Goal: Understand process/instructions: Learn about a topic

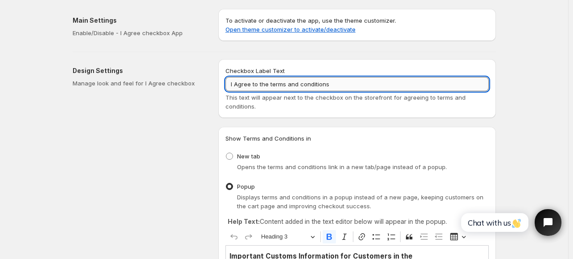
click at [394, 88] on input "I Agree to the terms and conditions" at bounding box center [357, 84] width 263 height 14
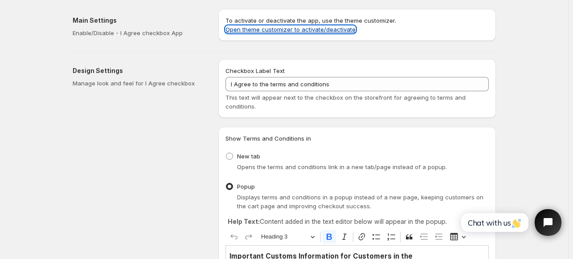
click at [340, 28] on link "Open theme customizer to activate/deactivate" at bounding box center [291, 29] width 130 height 7
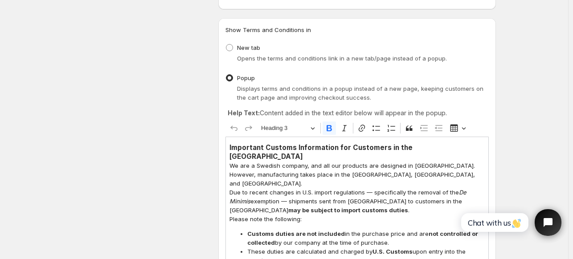
scroll to position [110, 0]
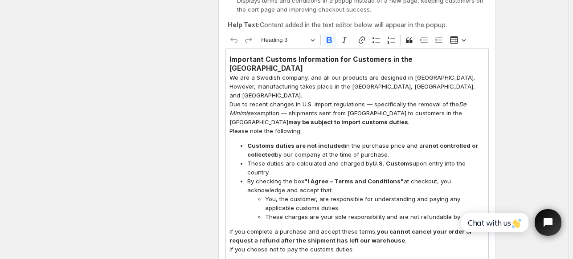
scroll to position [192, 0]
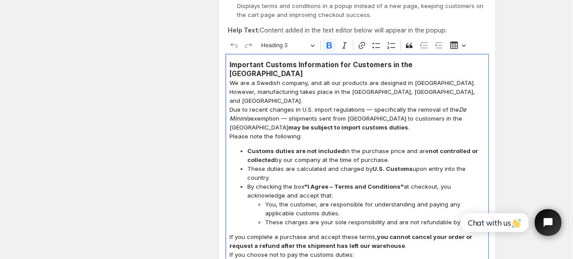
click at [331, 64] on strong "Important Customs Information for Customers in the [GEOGRAPHIC_DATA]" at bounding box center [321, 69] width 183 height 17
click at [413, 63] on strong "Important Customs Information for Customers in the [GEOGRAPHIC_DATA]" at bounding box center [321, 69] width 183 height 17
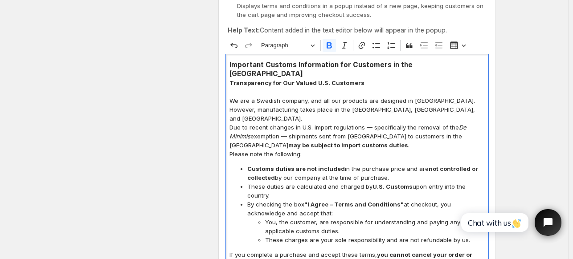
click at [433, 78] on p "Transparency for Our Valued U.S. Customers" at bounding box center [357, 82] width 255 height 9
click at [432, 66] on h3 "Important Customs Information for Customers in the [GEOGRAPHIC_DATA]" at bounding box center [357, 70] width 255 height 18
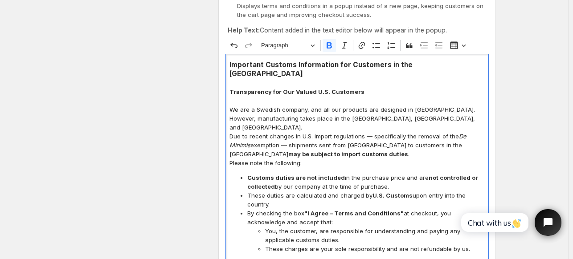
click at [388, 87] on p "Transparency for Our Valued U.S. Customers" at bounding box center [357, 91] width 255 height 9
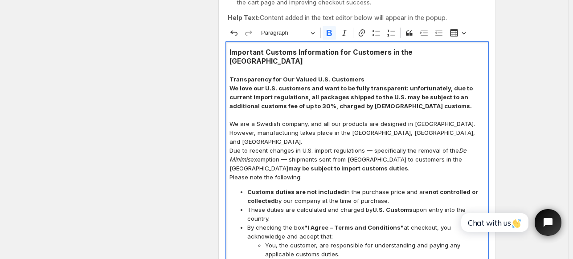
scroll to position [205, 0]
click at [348, 124] on p "We are a Swedish company, and all our products are designed in [GEOGRAPHIC_DATA…" at bounding box center [357, 132] width 255 height 27
click at [349, 122] on p "We are a Swedish company, and all our products are designed in [GEOGRAPHIC_DATA…" at bounding box center [357, 132] width 255 height 27
click at [333, 150] on p "Due to recent changes in U.S. import regulations — specifically the removal of …" at bounding box center [357, 159] width 255 height 27
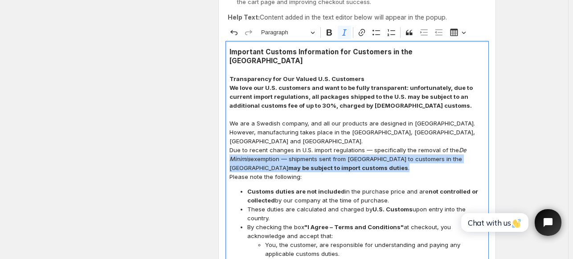
drag, startPoint x: 336, startPoint y: 152, endPoint x: 231, endPoint y: 141, distance: 105.8
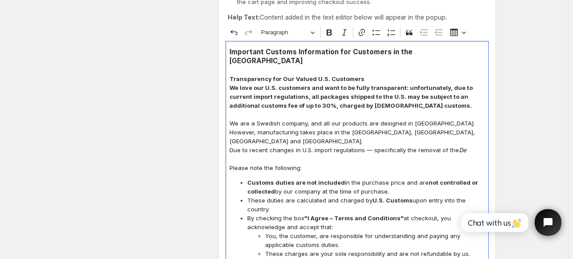
drag, startPoint x: 455, startPoint y: 129, endPoint x: 475, endPoint y: 130, distance: 19.6
click at [475, 146] on p "Due to recent changes in U.S. import regulations — specifically the removal of …" at bounding box center [357, 150] width 255 height 9
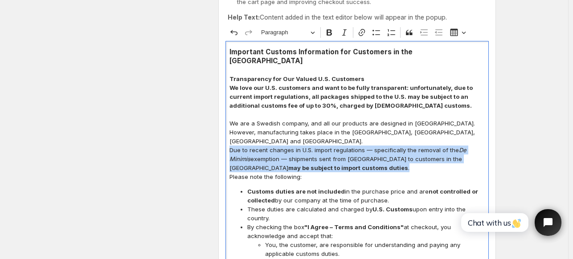
drag, startPoint x: 231, startPoint y: 132, endPoint x: 337, endPoint y: 151, distance: 107.0
click at [337, 151] on p "Due to recent changes in U.S. import regulations — specifically the removal of …" at bounding box center [357, 159] width 255 height 27
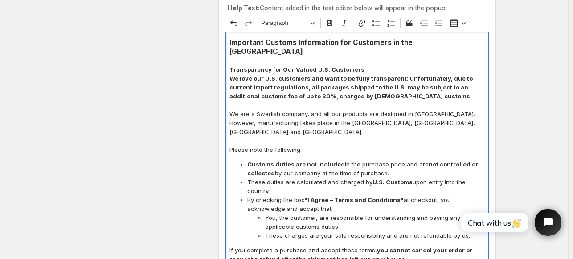
scroll to position [215, 0]
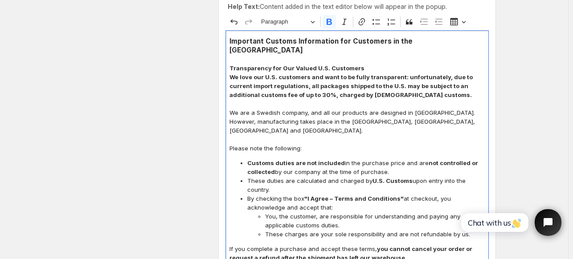
drag, startPoint x: 364, startPoint y: 59, endPoint x: 263, endPoint y: 60, distance: 100.3
drag, startPoint x: 263, startPoint y: 60, endPoint x: 355, endPoint y: 37, distance: 94.3
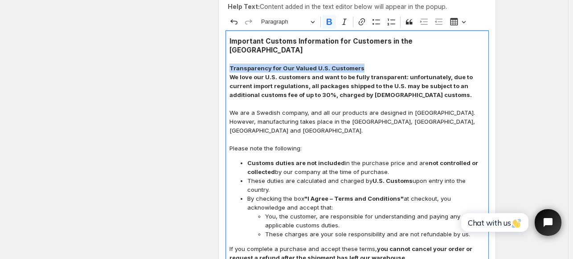
drag, startPoint x: 360, startPoint y: 58, endPoint x: 232, endPoint y: 58, distance: 127.5
click at [232, 64] on p "Transparency for Our Valued U.S. Customers" at bounding box center [357, 68] width 255 height 9
click at [306, 17] on span "Paragraph" at bounding box center [284, 21] width 46 height 11
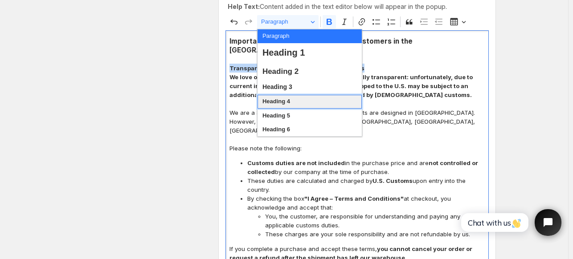
click at [308, 98] on button "Heading 4" at bounding box center [310, 102] width 104 height 14
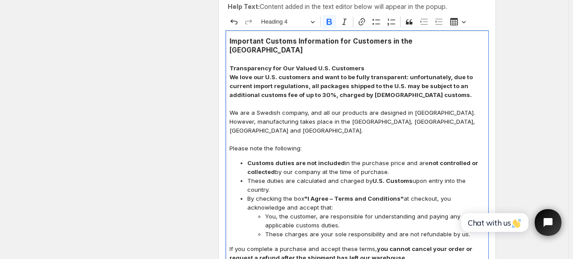
click at [383, 55] on p "Editor editing area: main. Press Alt+0 for help." at bounding box center [357, 59] width 255 height 9
click at [378, 64] on h4 "Transparency for Our Valued U.S. Customers" at bounding box center [357, 68] width 255 height 9
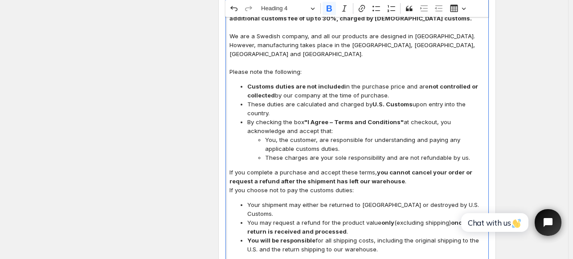
scroll to position [293, 0]
